Goal: Task Accomplishment & Management: Manage account settings

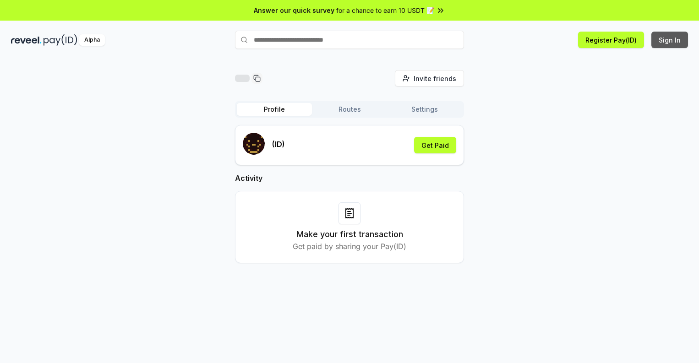
click at [670, 40] on button "Sign In" at bounding box center [669, 40] width 37 height 16
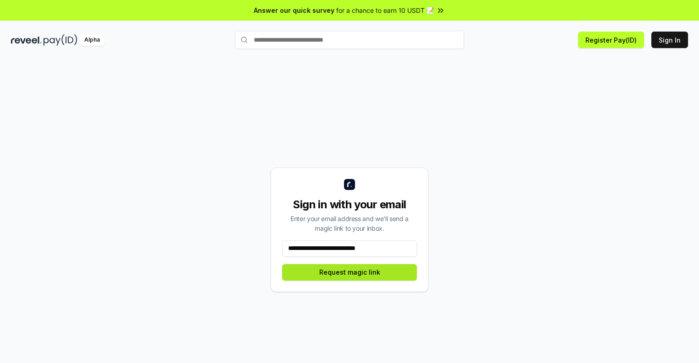
type input "**********"
click at [350, 272] on button "Request magic link" at bounding box center [349, 272] width 135 height 16
